Goal: Task Accomplishment & Management: Use online tool/utility

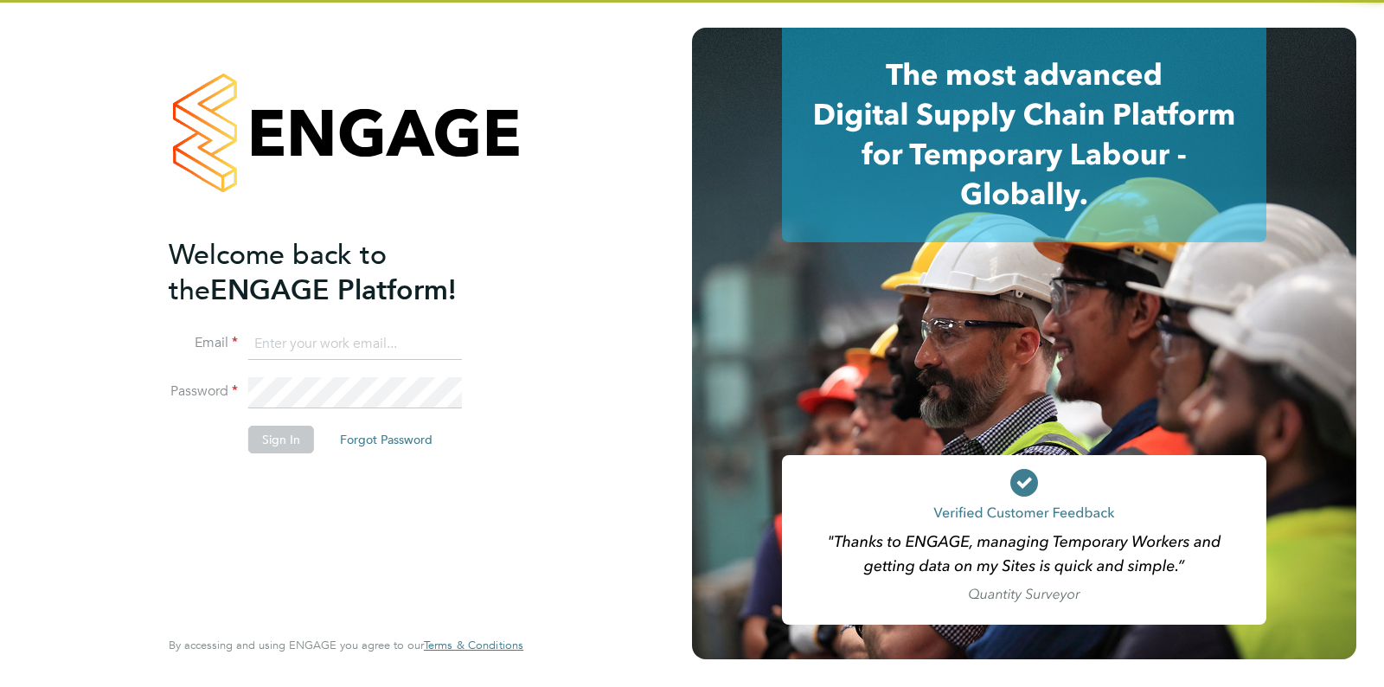
type input "[EMAIL_ADDRESS][DOMAIN_NAME]"
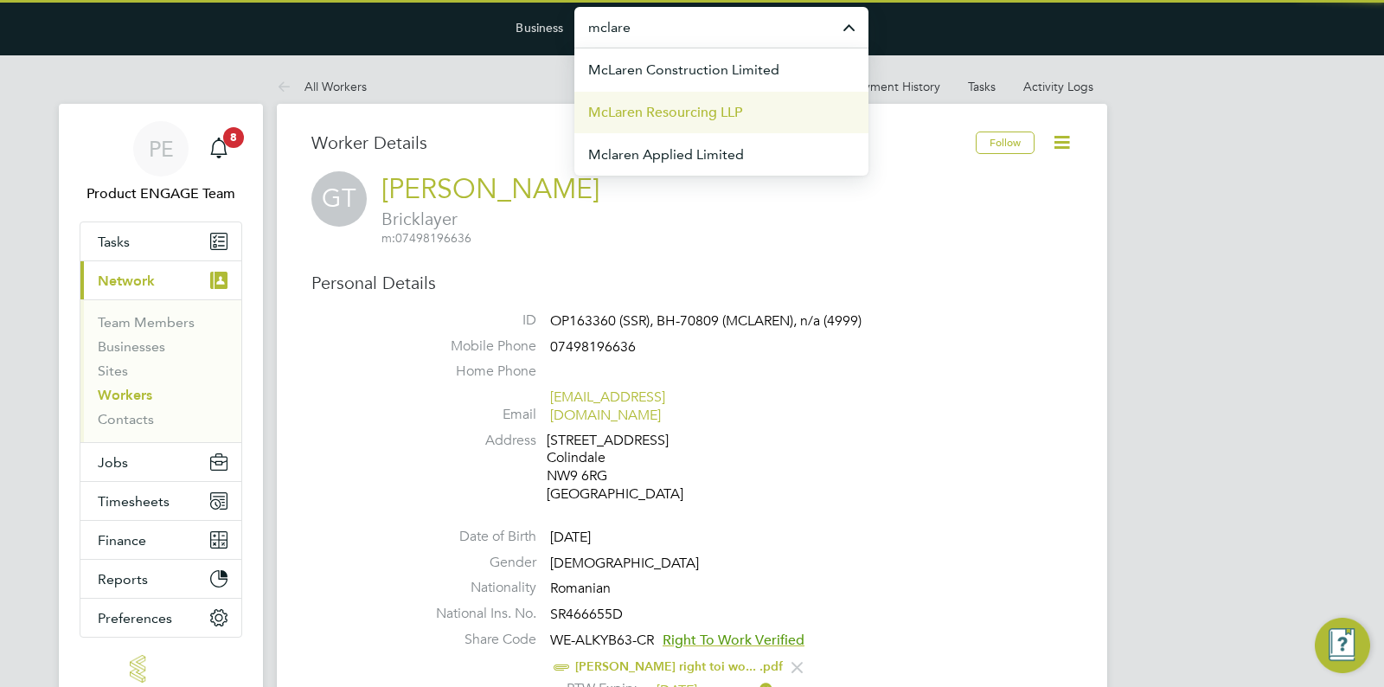
click at [731, 112] on span "McLaren Resourcing LLP" at bounding box center [665, 112] width 154 height 21
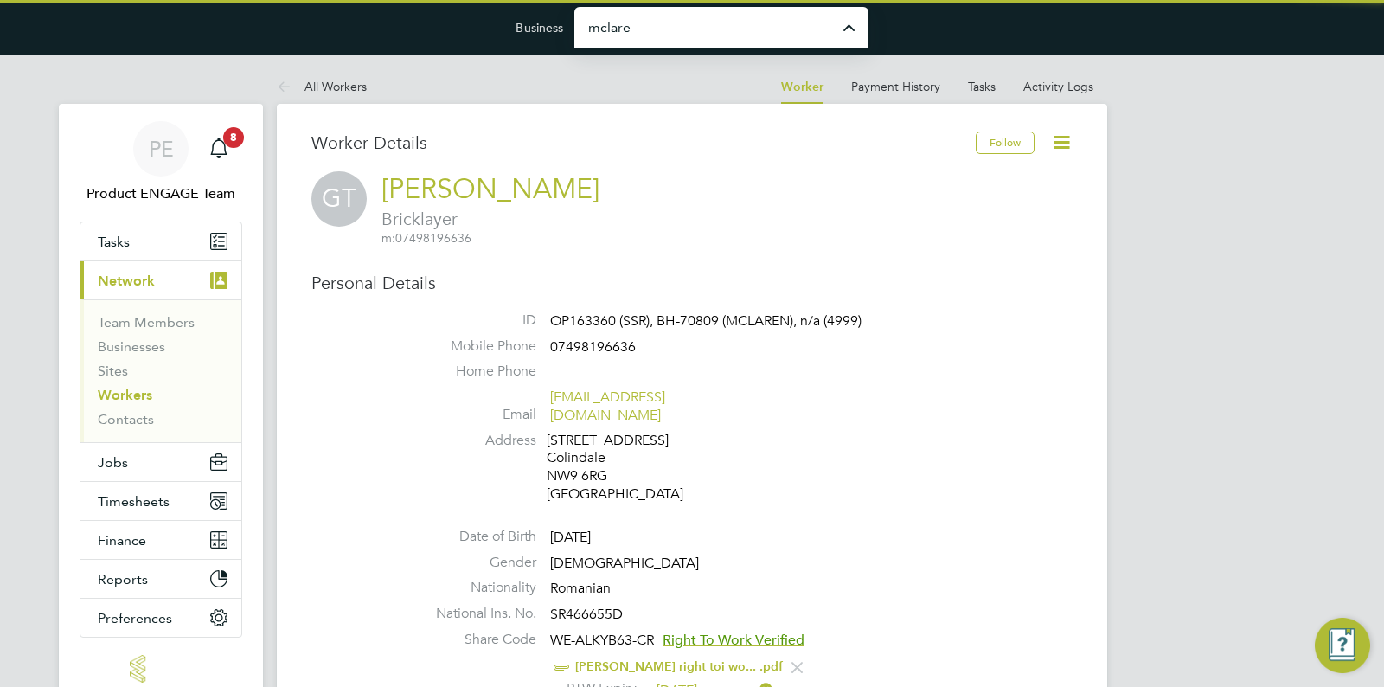
type input "McLaren Resourcing LLP"
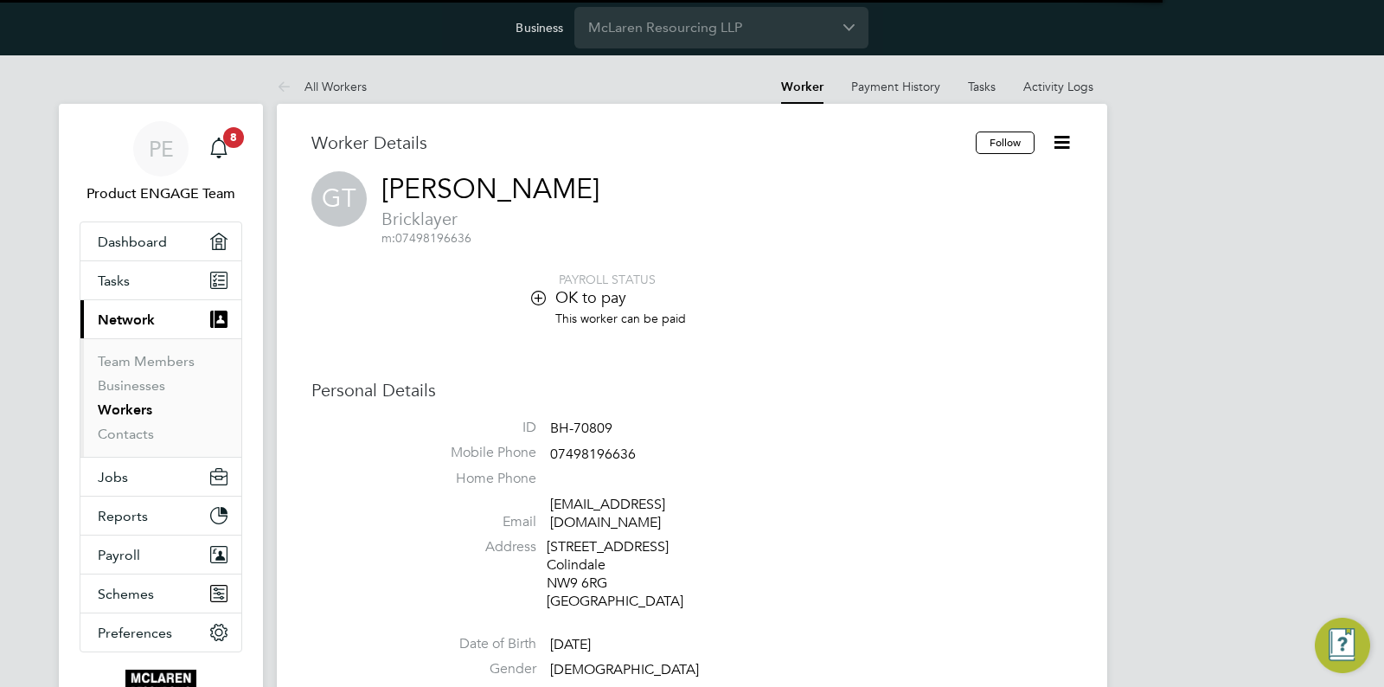
click at [1058, 147] on icon at bounding box center [1062, 142] width 22 height 22
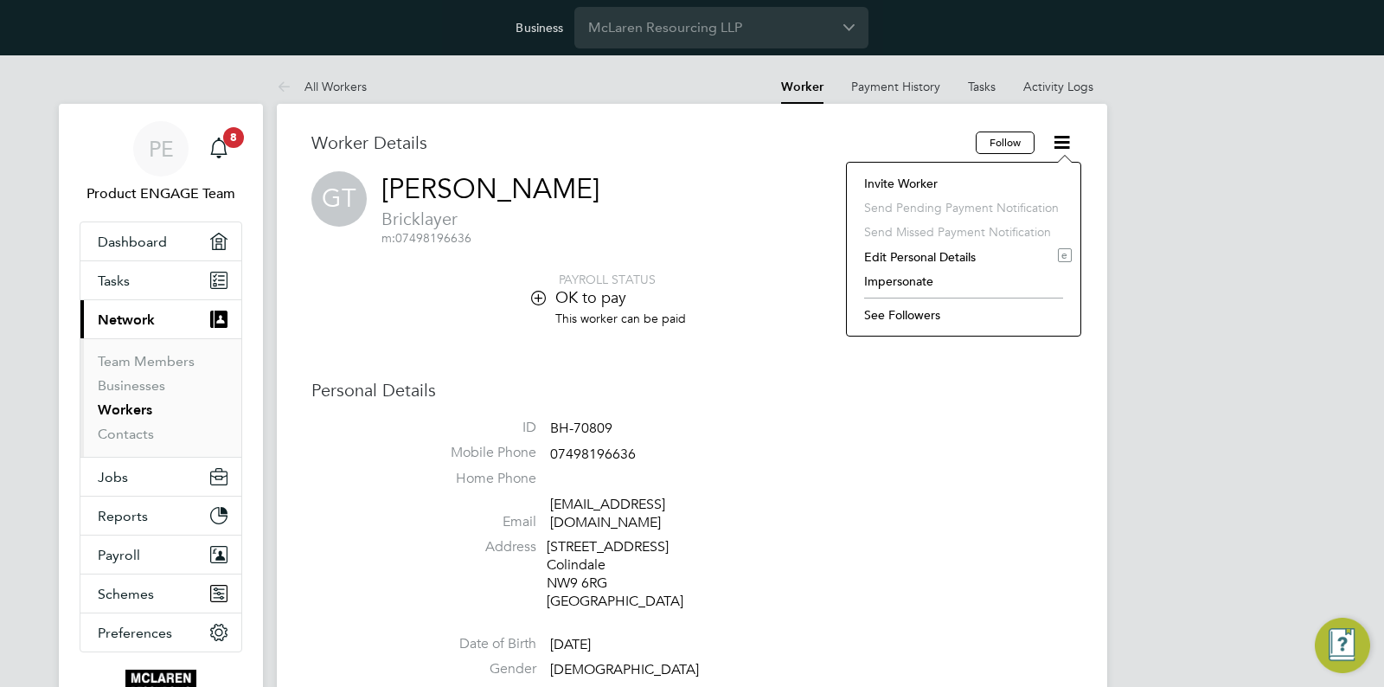
click at [943, 281] on li "Impersonate" at bounding box center [963, 281] width 216 height 24
